Goal: Information Seeking & Learning: Learn about a topic

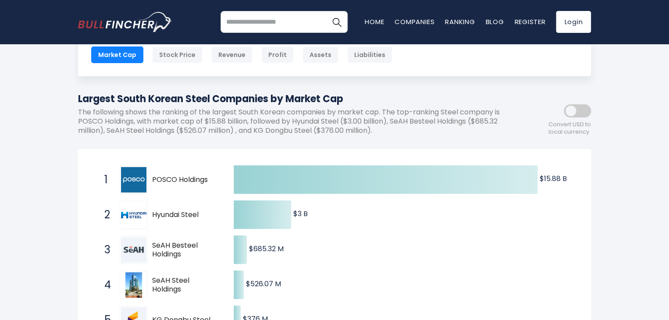
scroll to position [117, 0]
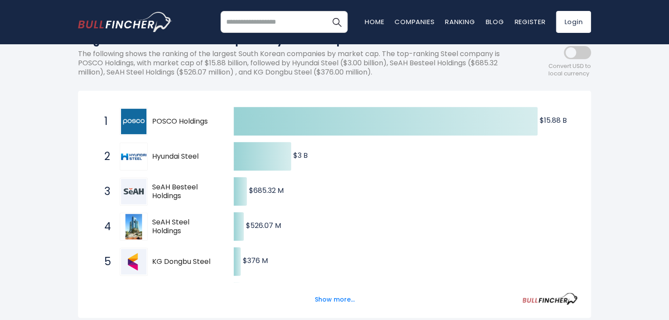
click at [159, 103] on div "Created with Highcharts 12.1.2 $15.88 B ​ $15.88 B $3 B ​ $3 B $685.32 M ​ $685…" at bounding box center [334, 204] width 513 height 227
click at [172, 125] on span "POSCO Holdings" at bounding box center [185, 121] width 66 height 9
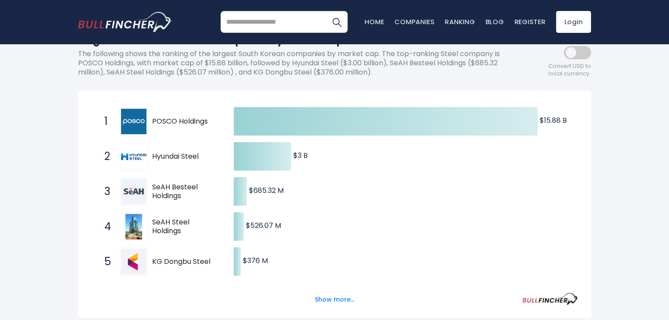
drag, startPoint x: 145, startPoint y: 121, endPoint x: 190, endPoint y: 124, distance: 45.6
click at [190, 124] on div "1 POSCO Holdings 005490.KS" at bounding box center [159, 121] width 118 height 28
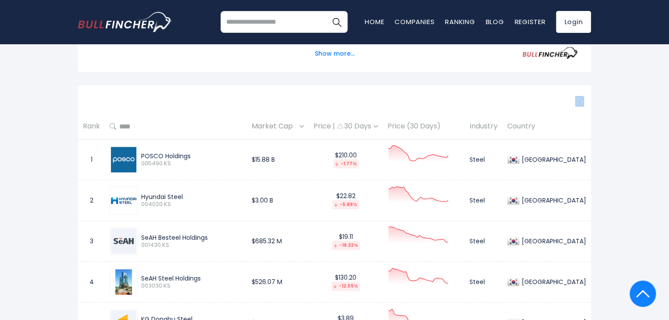
scroll to position [350, 0]
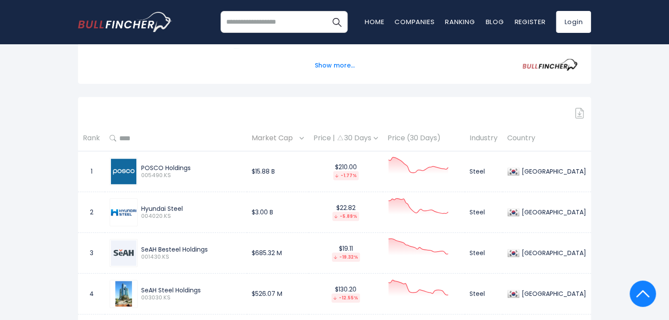
click at [201, 165] on div "POSCO Holdings" at bounding box center [191, 168] width 101 height 8
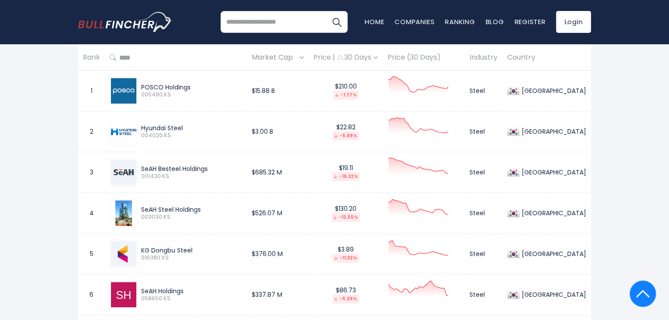
scroll to position [434, 0]
